Goal: Information Seeking & Learning: Learn about a topic

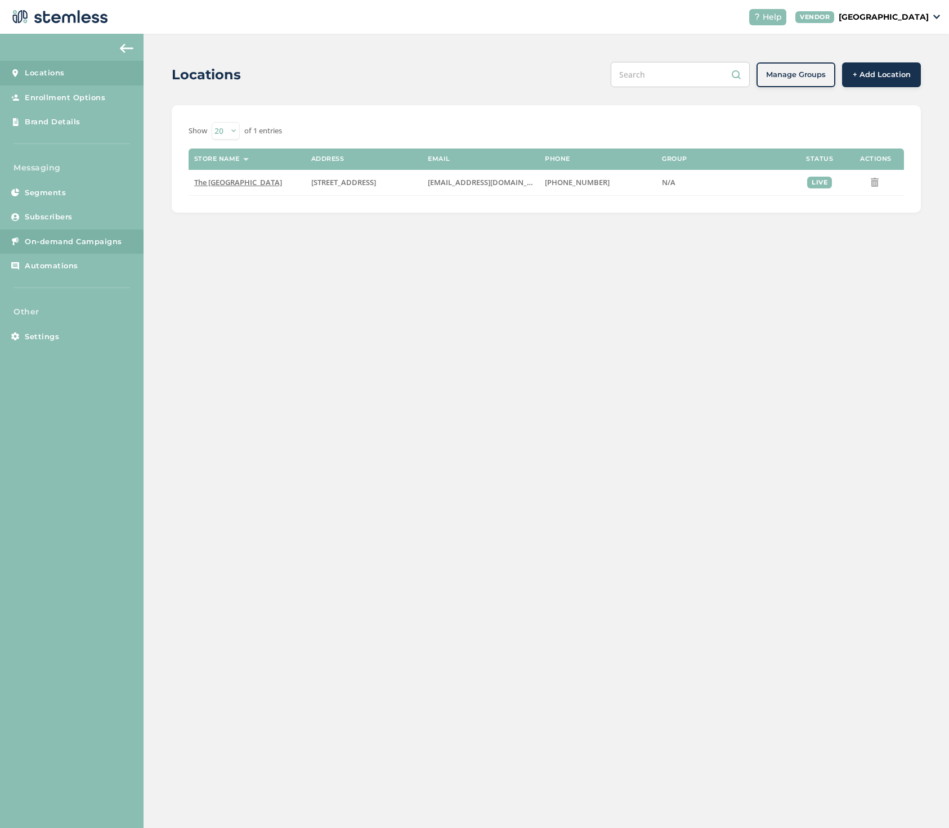
click at [84, 232] on link "On-demand Campaigns" at bounding box center [71, 242] width 143 height 25
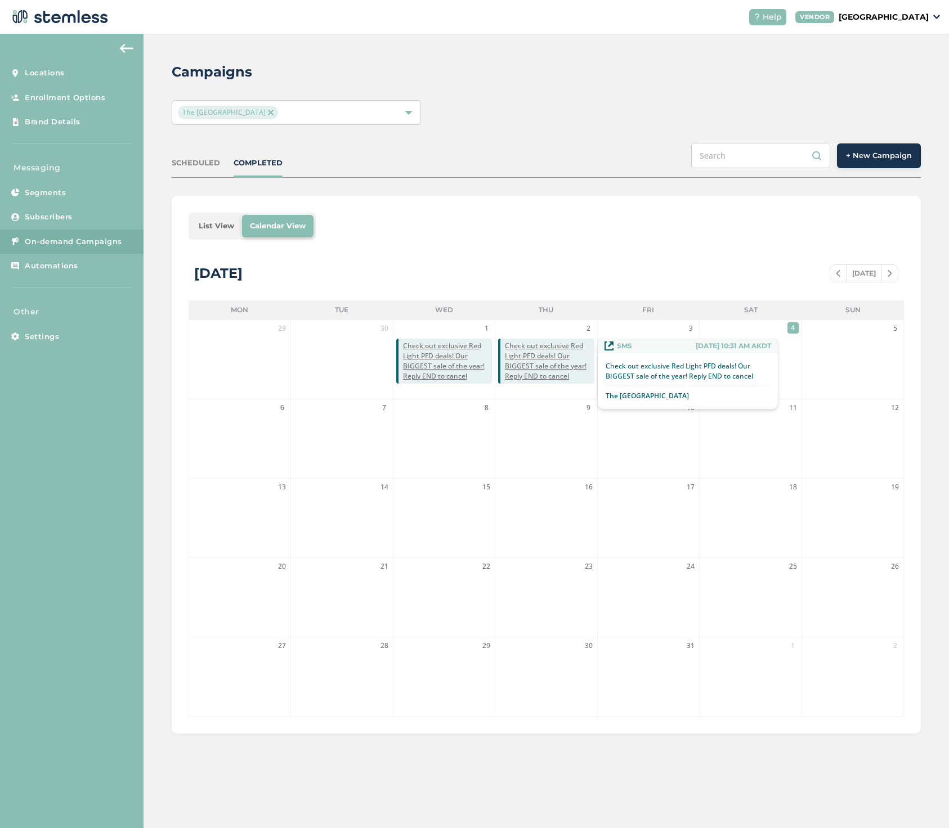
click at [544, 350] on span "Check out exclusive Red Light PFD deals! Our BIGGEST sale of the year! Reply EN…" at bounding box center [549, 361] width 89 height 41
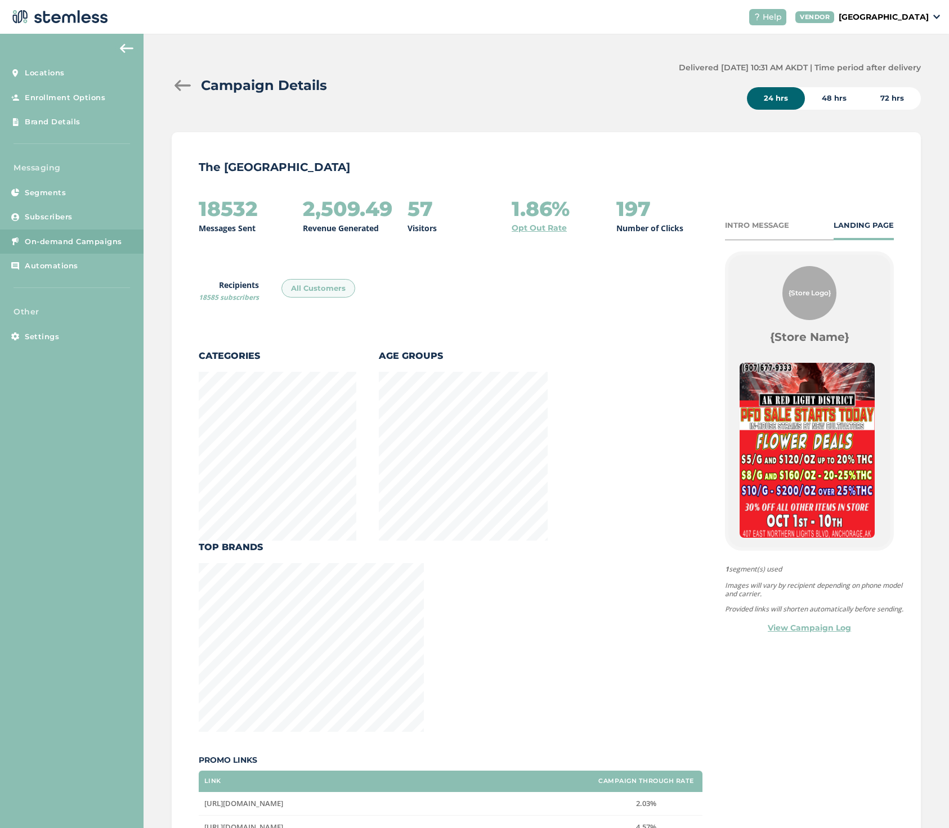
scroll to position [804, 745]
click at [181, 87] on div at bounding box center [183, 85] width 23 height 11
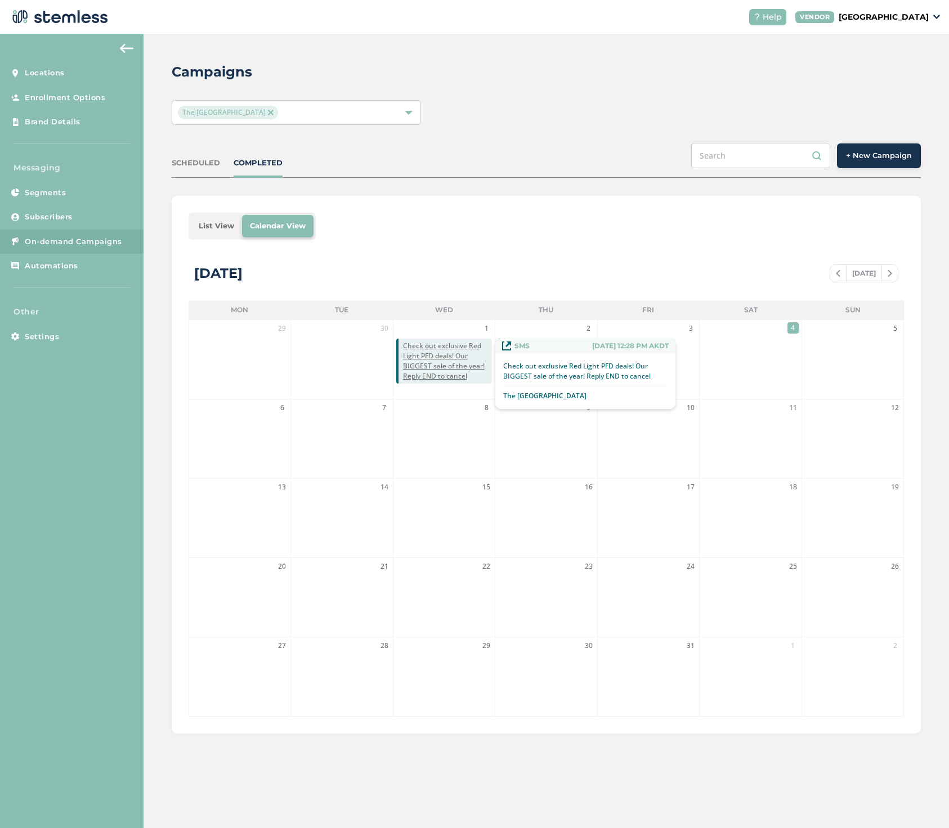
click at [440, 354] on span "Check out exclusive Red Light PFD deals! Our BIGGEST sale of the year! Reply EN…" at bounding box center [447, 361] width 89 height 41
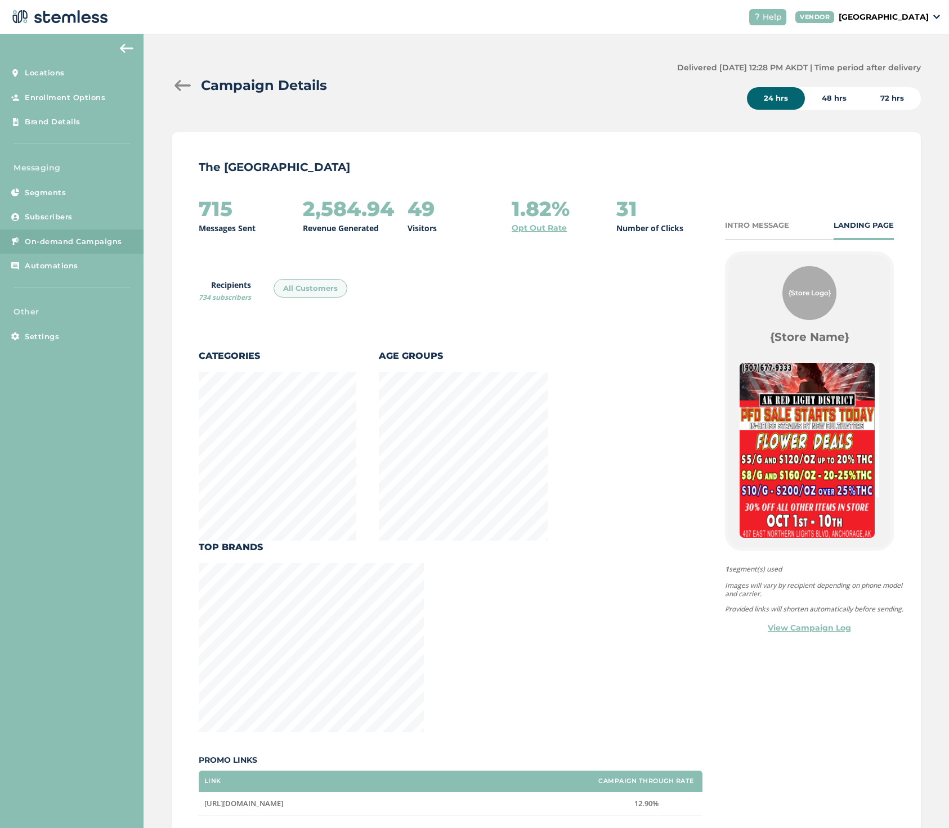
scroll to position [781, 745]
click at [187, 88] on div at bounding box center [183, 85] width 23 height 11
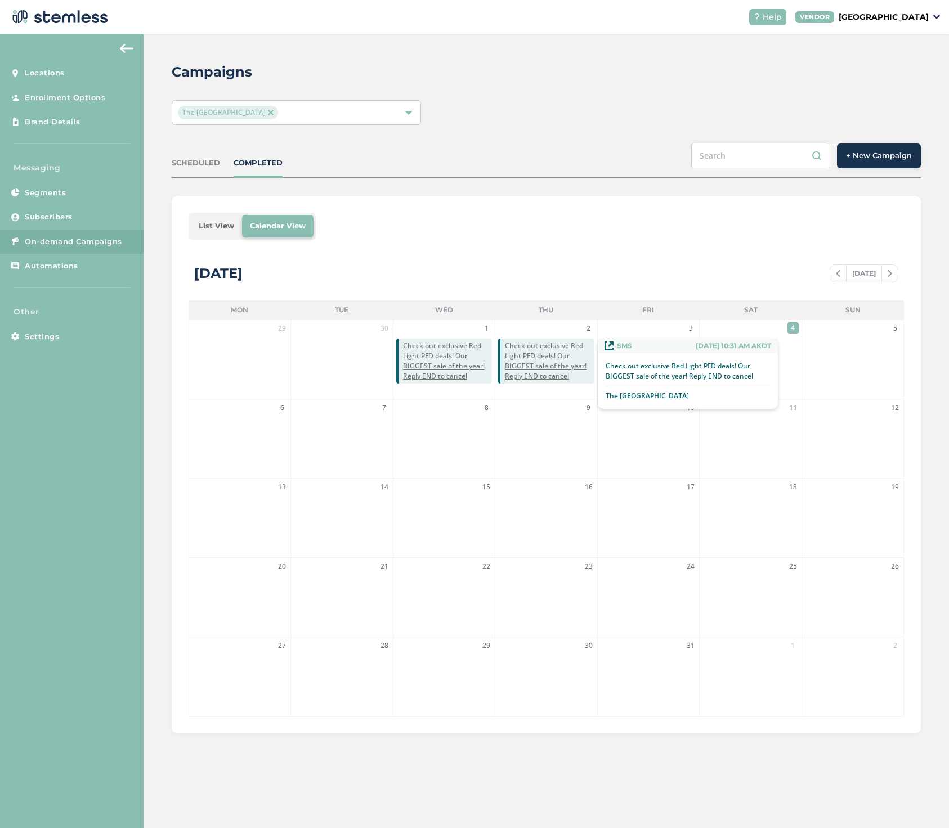
click at [526, 354] on span "Check out exclusive Red Light PFD deals! Our BIGGEST sale of the year! Reply EN…" at bounding box center [549, 361] width 89 height 41
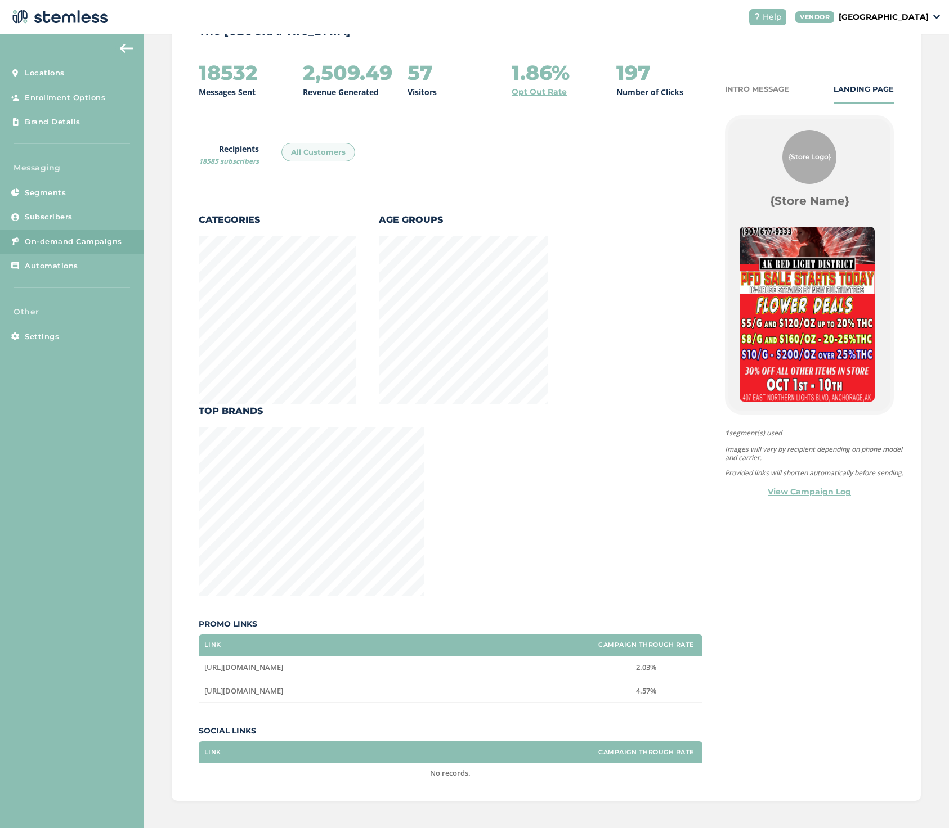
scroll to position [136, 0]
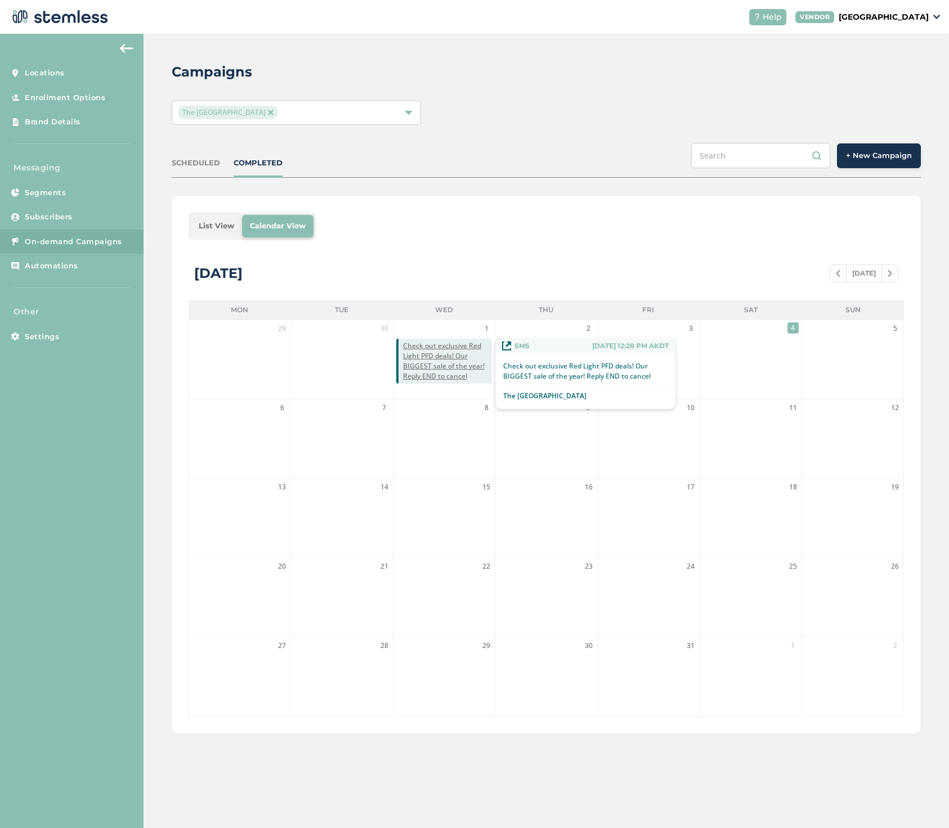
click at [428, 363] on span "Check out exclusive Red Light PFD deals! Our BIGGEST sale of the year! Reply EN…" at bounding box center [447, 361] width 89 height 41
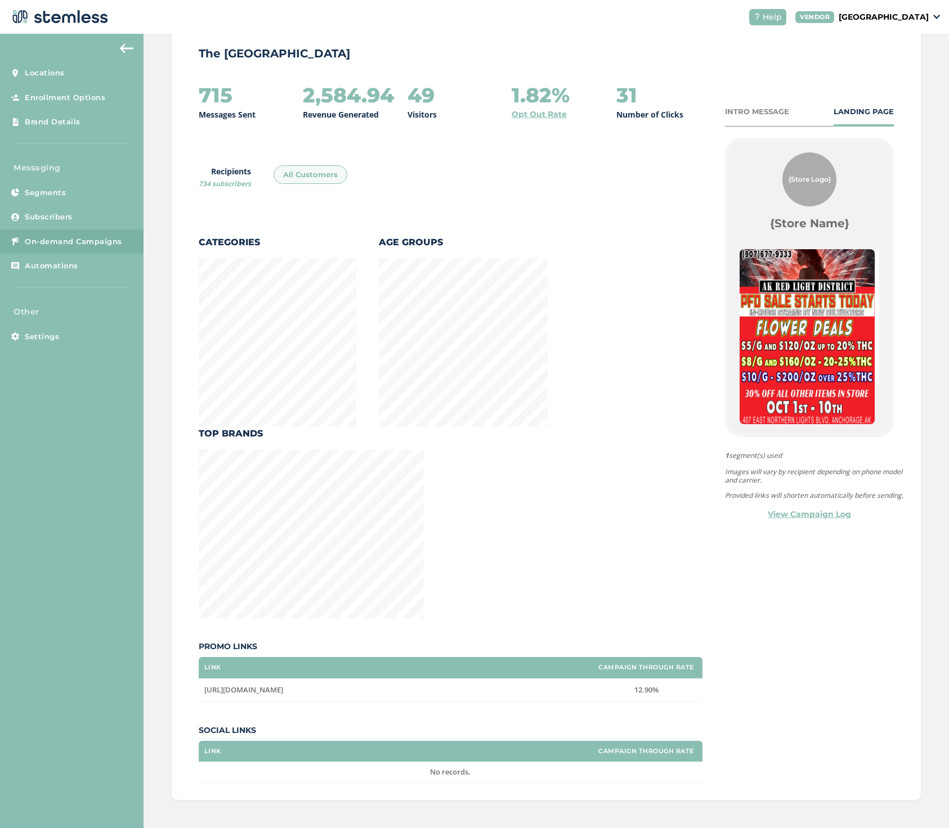
scroll to position [113, 0]
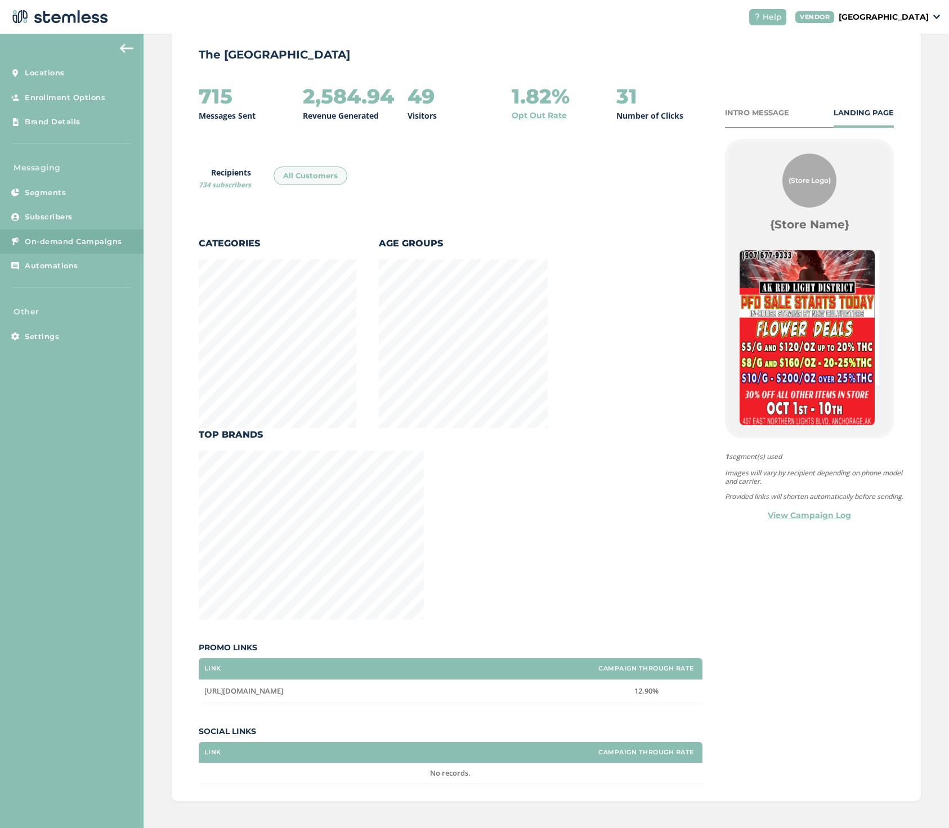
click at [120, 43] on button at bounding box center [126, 48] width 23 height 18
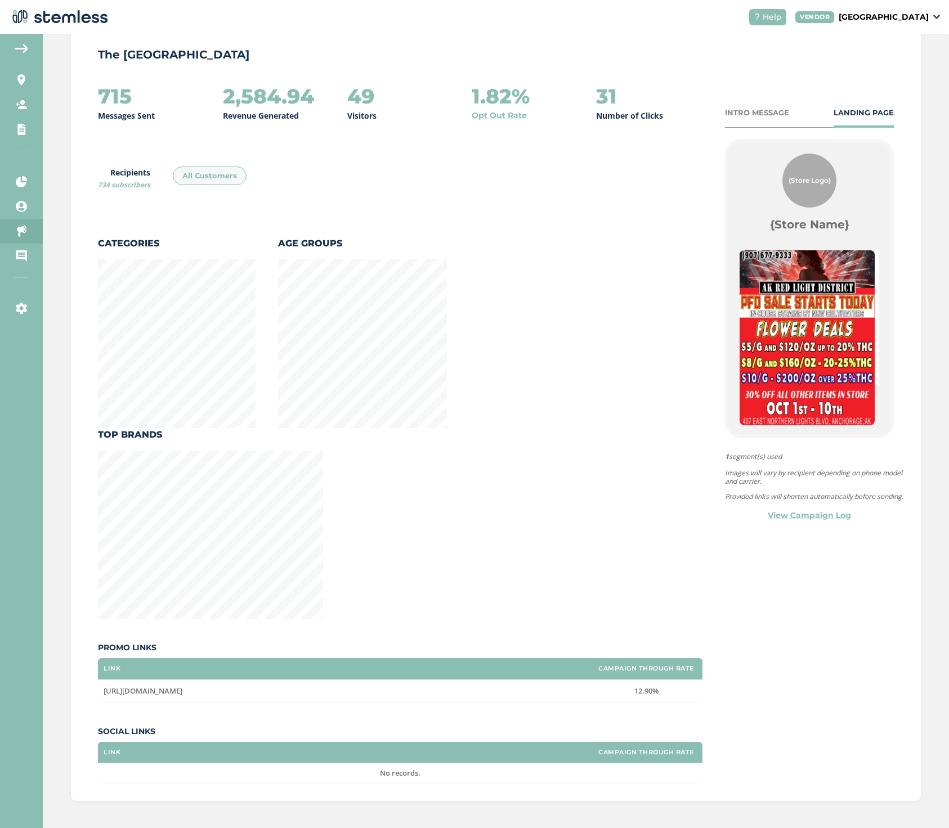
scroll to position [781, 845]
